Goal: Task Accomplishment & Management: Manage account settings

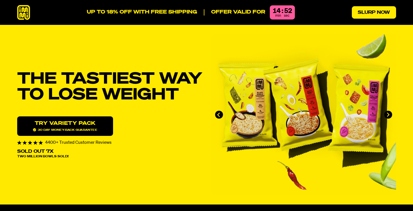
click at [366, 14] on link "Slurp Now" at bounding box center [374, 12] width 44 height 12
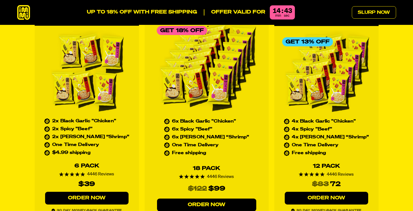
scroll to position [2533, 0]
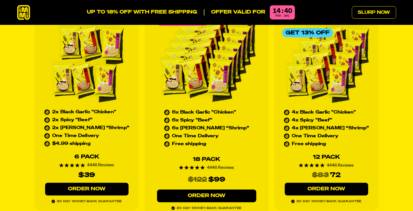
click at [105, 182] on link "Order Now" at bounding box center [86, 188] width 83 height 13
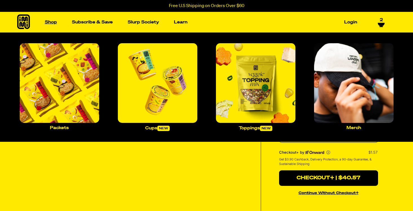
click at [49, 23] on link "Shop" at bounding box center [51, 22] width 17 height 9
click at [50, 21] on link "Shop" at bounding box center [51, 22] width 17 height 9
click at [260, 90] on img "Main navigation" at bounding box center [255, 82] width 79 height 79
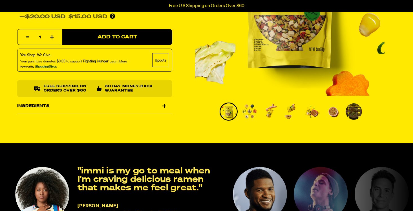
scroll to position [132, 0]
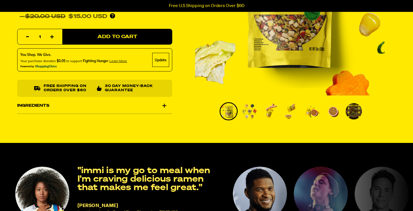
click at [164, 105] on div "Ingredients" at bounding box center [94, 106] width 155 height 16
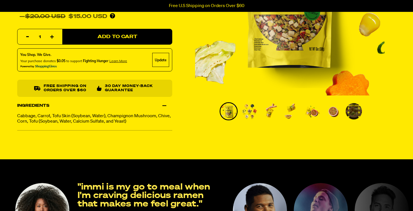
click at [164, 105] on div "Ingredients" at bounding box center [94, 106] width 155 height 16
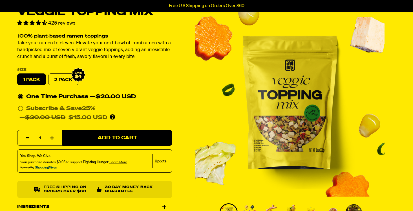
scroll to position [30, 0]
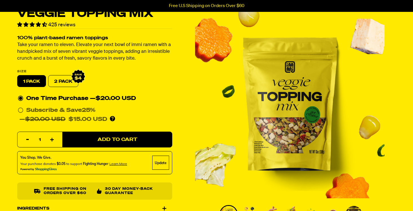
click at [189, 156] on div "Veggie Topping Mix 425 reviews 100% plant-based ramen toppings Take your ramen …" at bounding box center [207, 115] width 406 height 214
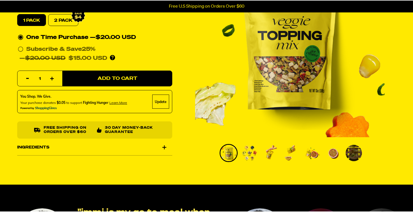
scroll to position [91, 1]
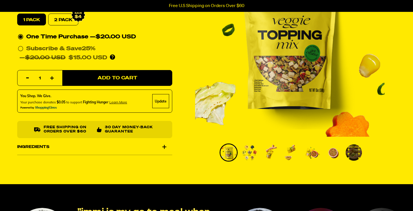
click at [163, 146] on div "Ingredients" at bounding box center [94, 147] width 155 height 16
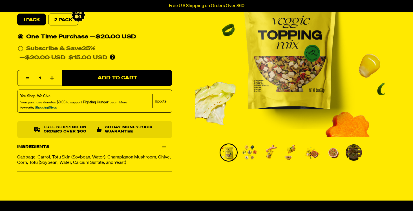
click at [163, 146] on div "Ingredients" at bounding box center [94, 147] width 155 height 16
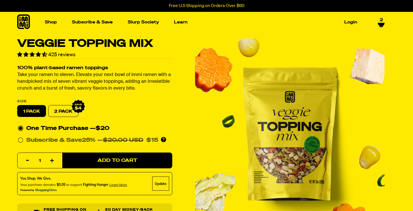
scroll to position [0, 1]
click at [379, 23] on icon at bounding box center [381, 24] width 7 height 3
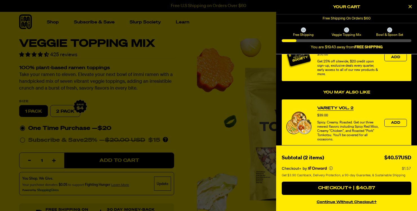
scroll to position [96, 0]
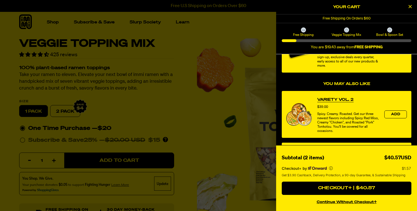
click at [335, 100] on link "Variety Vol. 2" at bounding box center [335, 100] width 36 height 6
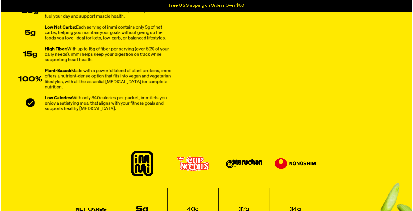
scroll to position [424, 0]
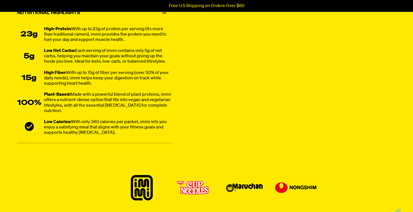
drag, startPoint x: 122, startPoint y: 136, endPoint x: 30, endPoint y: 29, distance: 140.7
click at [30, 29] on li "Nutritional Highlights 23g High-Protein: With up to 23g of protein per serving …" at bounding box center [94, 74] width 155 height 138
copy ul "23g High-Protein: With up to 23g of protein per serving (4x more than tradition…"
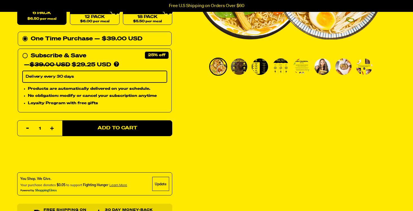
scroll to position [176, 0]
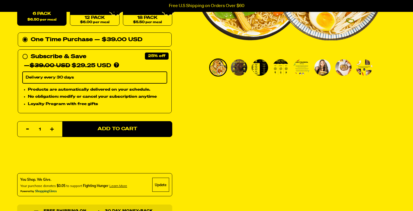
scroll to position [168, 0]
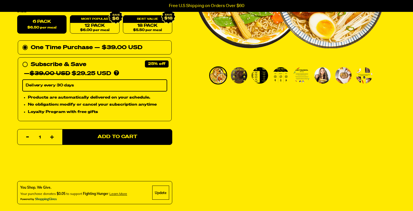
click at [239, 75] on img "Go to slide 2" at bounding box center [239, 75] width 16 height 16
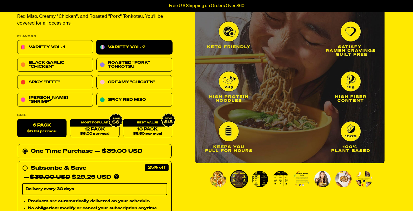
scroll to position [71, 0]
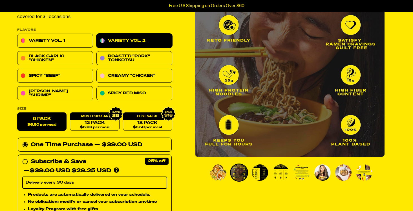
click at [260, 167] on img "Go to slide 3" at bounding box center [260, 172] width 16 height 16
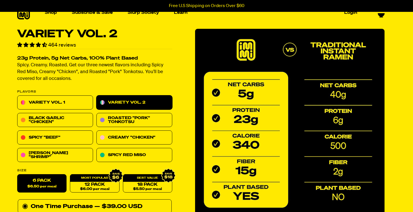
scroll to position [8, 1]
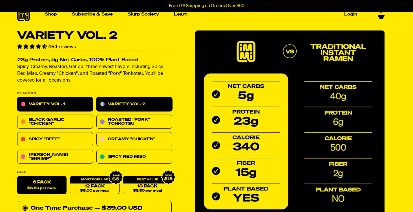
click at [75, 105] on link "Variety Vol. 1" at bounding box center [55, 104] width 76 height 14
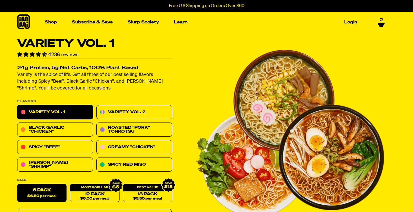
scroll to position [3, 0]
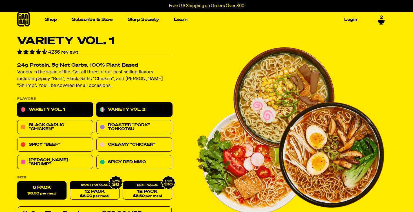
click at [132, 108] on link "Variety Vol. 2" at bounding box center [134, 110] width 76 height 14
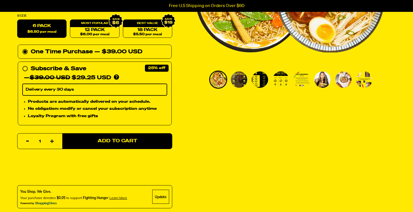
scroll to position [166, 0]
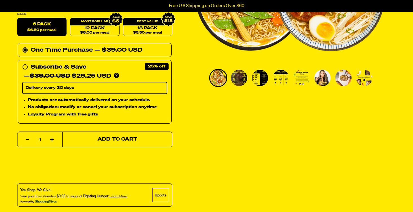
click at [138, 138] on button "Add to Cart" at bounding box center [117, 139] width 110 height 16
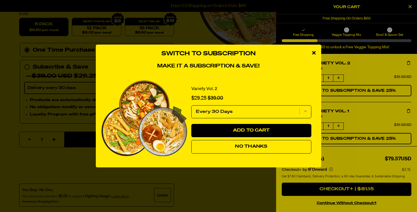
click at [275, 147] on button "No Thanks" at bounding box center [251, 147] width 120 height 14
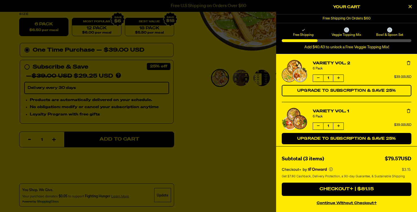
click at [363, 140] on span "Upgrade to Subscription & Save 25%" at bounding box center [346, 138] width 99 height 4
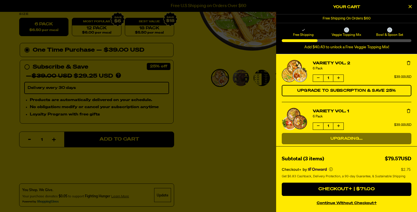
select select "Every 30 Days"
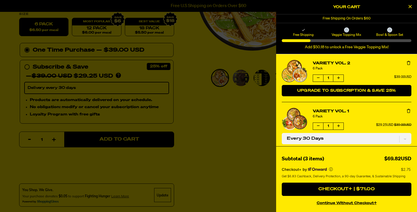
click at [360, 92] on span "Upgrade to Subscription & Save 25%" at bounding box center [346, 90] width 99 height 4
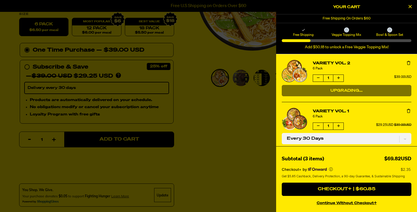
select select "Every 30 Days"
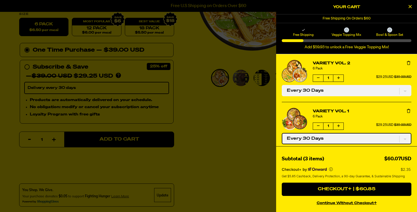
click at [400, 139] on select "One-time only Every 30 Days" at bounding box center [347, 138] width 130 height 11
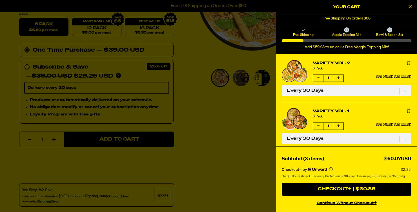
click at [410, 8] on icon "Close Cart" at bounding box center [410, 6] width 3 height 5
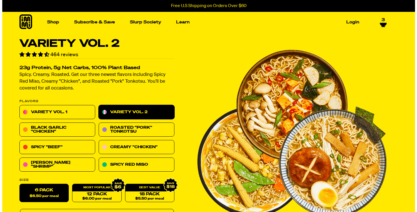
scroll to position [0, 0]
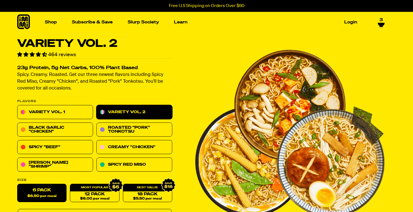
click at [380, 22] on icon at bounding box center [381, 24] width 7 height 5
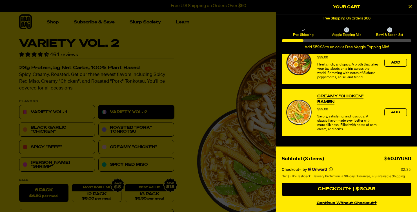
scroll to position [303, 0]
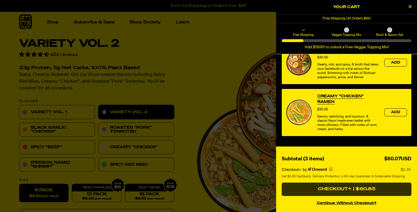
click at [385, 191] on button "Checkout+ | $60.85" at bounding box center [347, 189] width 130 height 14
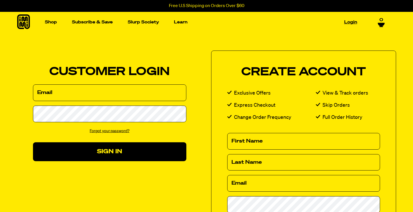
click at [350, 23] on link "Login" at bounding box center [350, 22] width 17 height 9
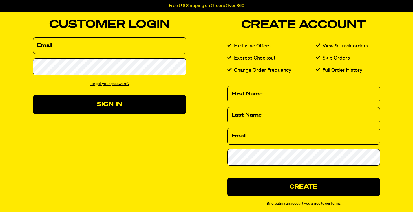
scroll to position [51, 0]
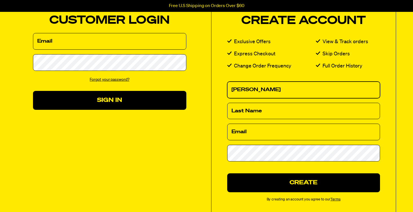
type input "[PERSON_NAME]"
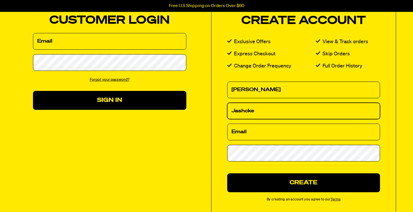
click at [277, 112] on input "Jashcke" at bounding box center [303, 111] width 153 height 17
type input "[PERSON_NAME]"
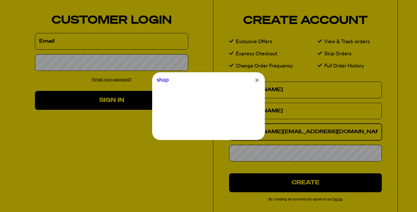
type input "[PERSON_NAME][EMAIL_ADDRESS][DOMAIN_NAME]"
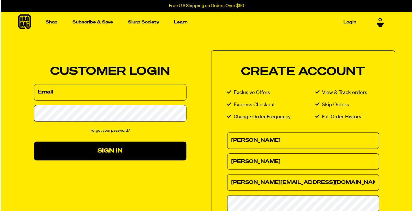
scroll to position [0, 0]
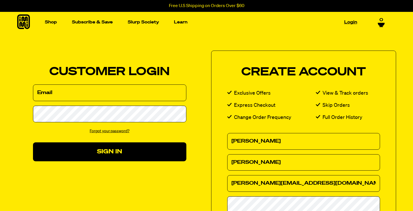
click at [352, 21] on link "Login" at bounding box center [350, 22] width 17 height 9
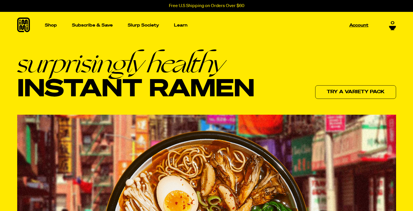
click at [358, 23] on p "Account" at bounding box center [358, 25] width 19 height 4
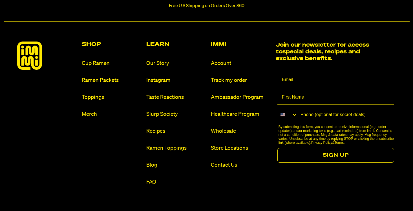
scroll to position [404, 0]
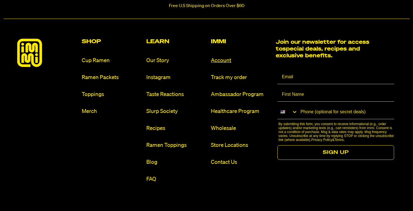
click at [223, 59] on link "Account" at bounding box center [241, 61] width 60 height 8
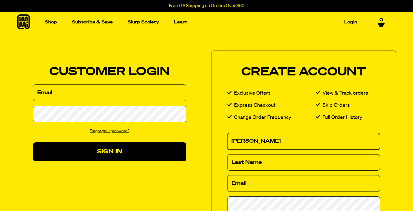
type input "[PERSON_NAME]"
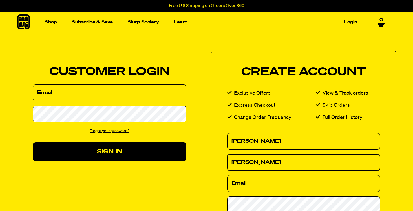
type input "[PERSON_NAME]"
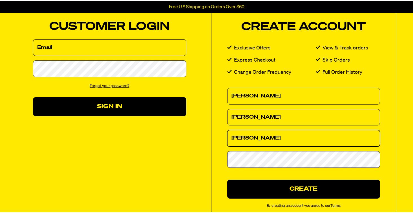
scroll to position [48, 0]
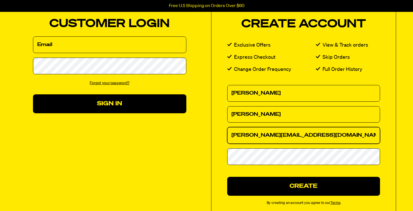
type input "[PERSON_NAME][EMAIL_ADDRESS][DOMAIN_NAME]"
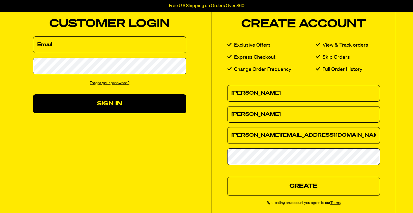
click at [324, 187] on button "Create" at bounding box center [303, 185] width 153 height 19
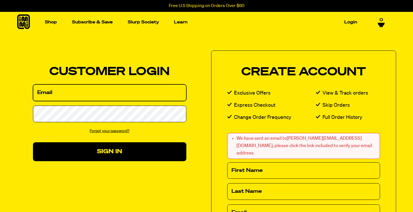
type input "emily_a_jaschke@yahoo.com"
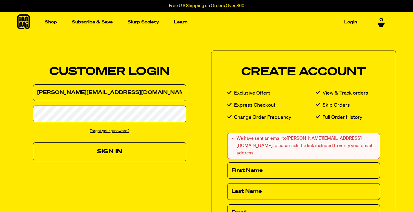
click at [114, 150] on button "Sign In" at bounding box center [109, 151] width 153 height 19
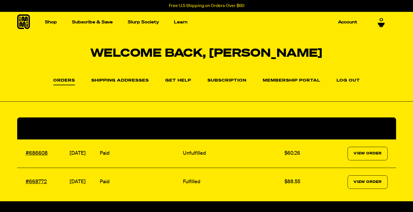
scroll to position [8, 0]
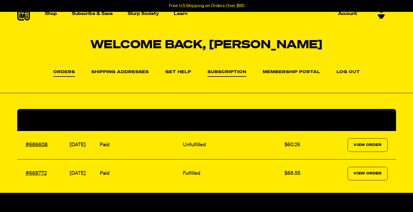
click at [236, 70] on link "Subscription" at bounding box center [226, 73] width 39 height 7
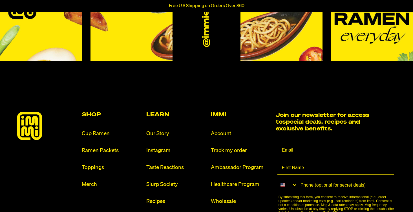
scroll to position [124, 0]
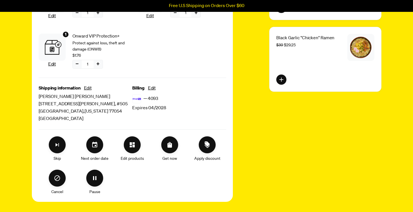
scroll to position [186, 0]
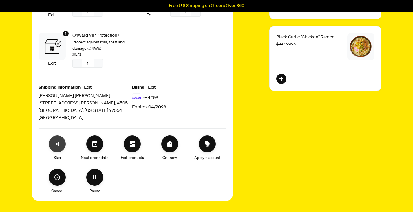
click at [59, 142] on icon "Skip subscription" at bounding box center [57, 143] width 3 height 3
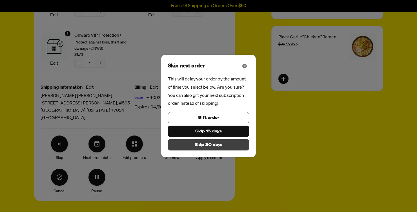
click at [212, 144] on span "Skip 30 days" at bounding box center [209, 144] width 28 height 6
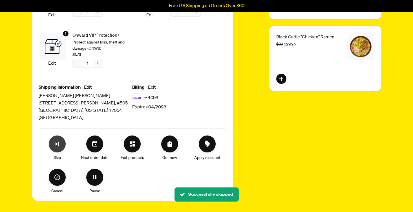
click at [55, 142] on icon "Skip subscription" at bounding box center [57, 143] width 7 height 7
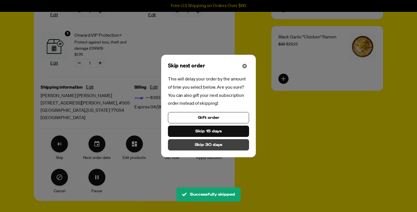
click at [209, 146] on span "Skip 30 days" at bounding box center [209, 144] width 28 height 6
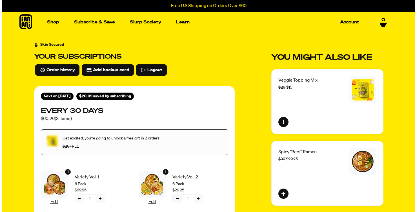
scroll to position [0, 0]
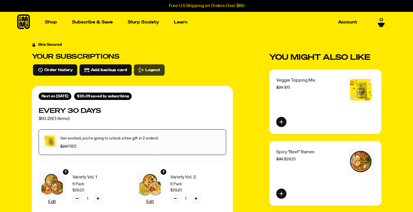
click at [156, 71] on span "Logout" at bounding box center [152, 70] width 15 height 6
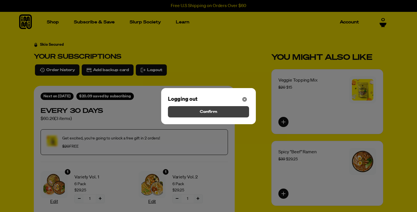
click at [202, 110] on span "Confirm" at bounding box center [208, 112] width 17 height 6
